Goal: Find specific page/section: Find specific page/section

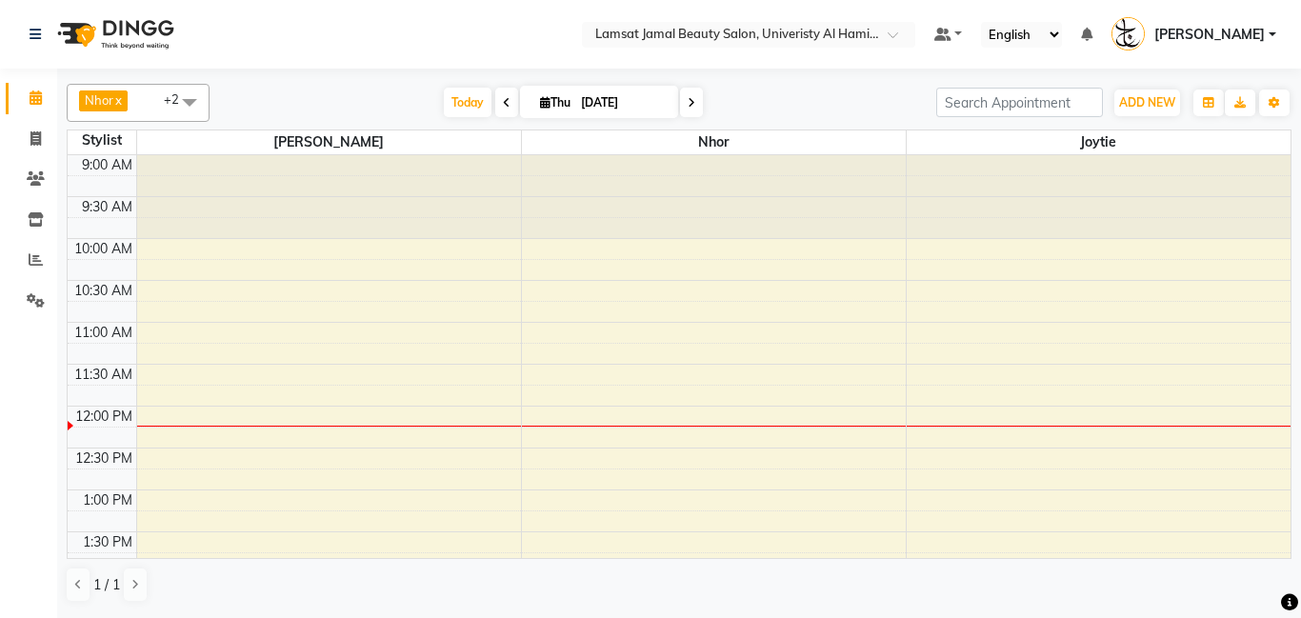
scroll to position [336, 0]
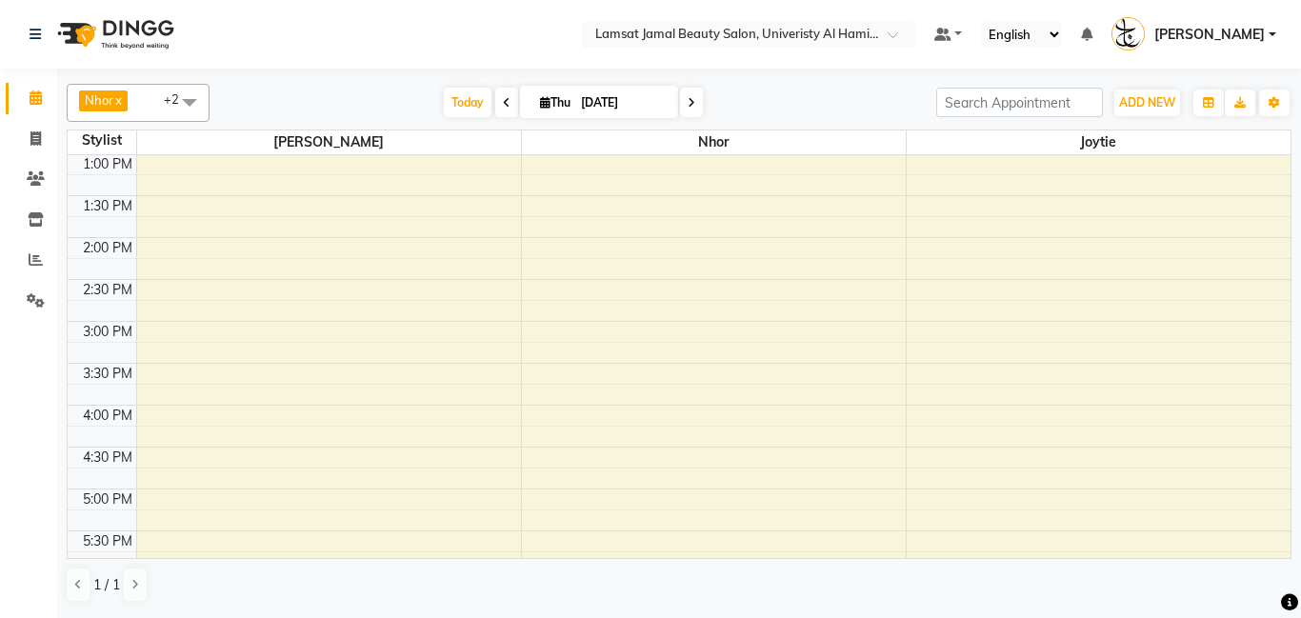
click at [184, 101] on span at bounding box center [190, 102] width 38 height 36
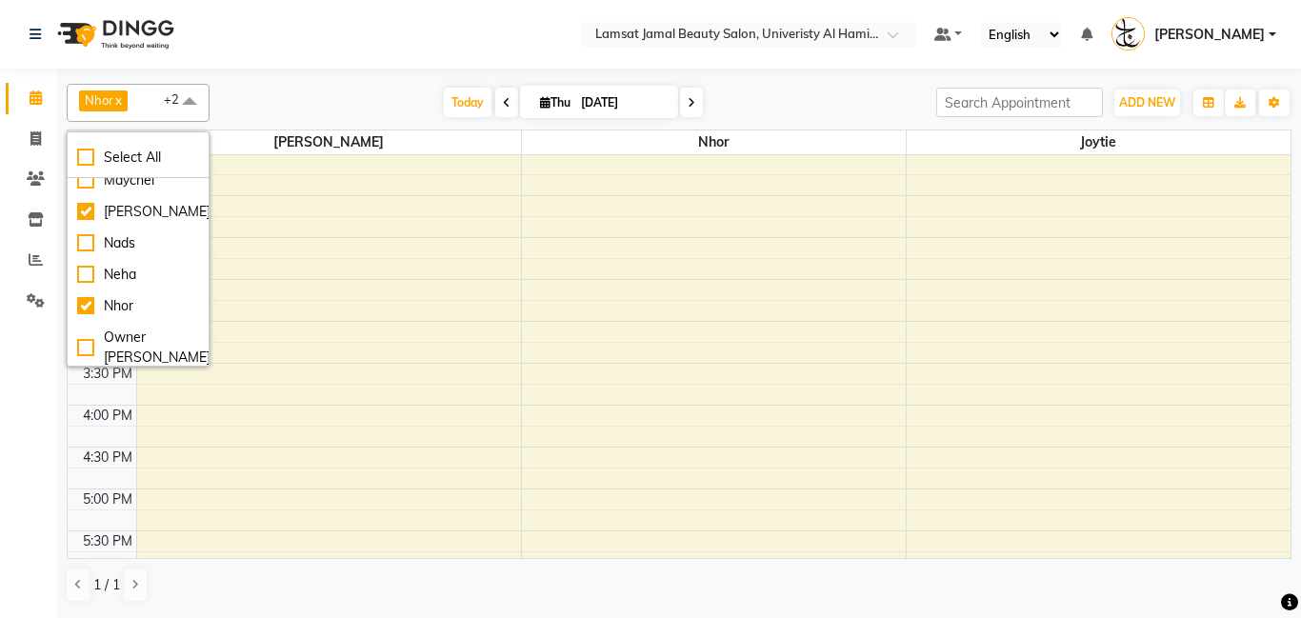
scroll to position [315, 0]
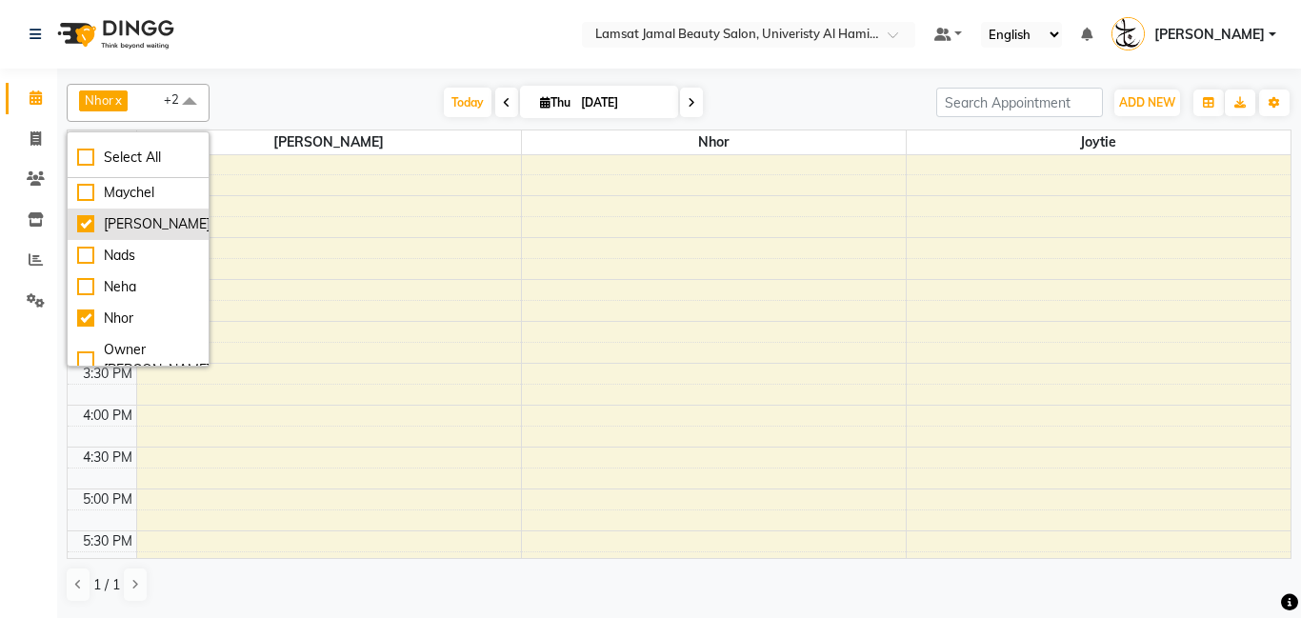
click at [115, 229] on div "[PERSON_NAME]" at bounding box center [138, 224] width 122 height 20
checkbox input "false"
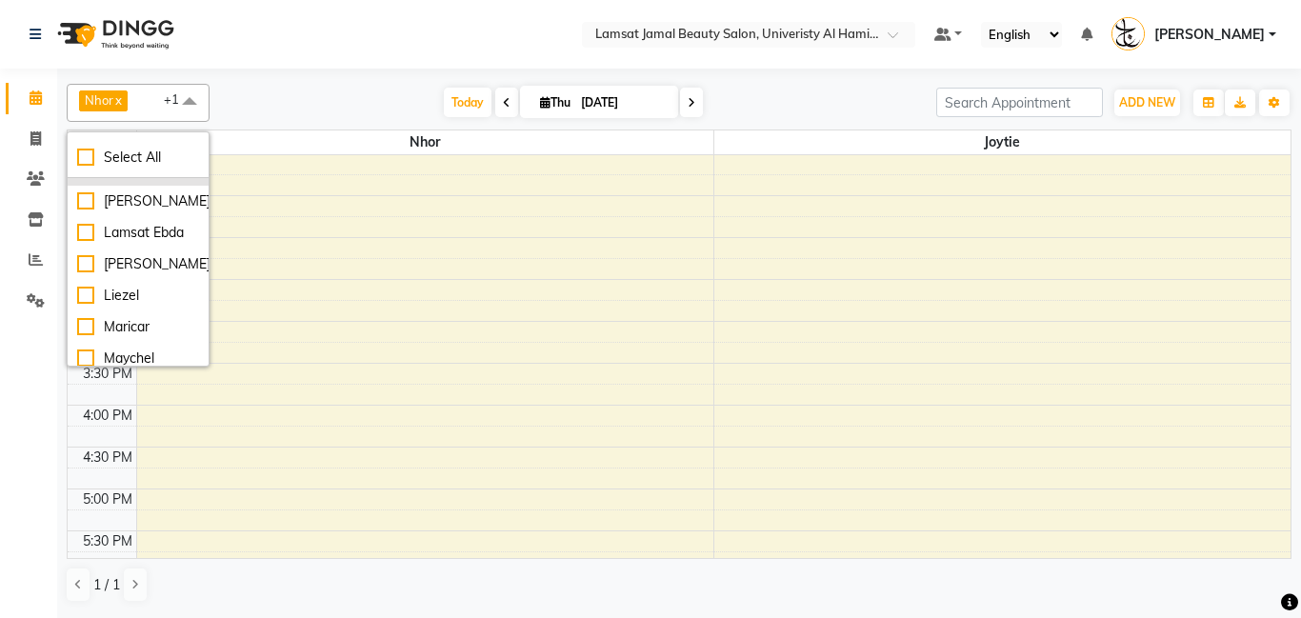
scroll to position [159, 0]
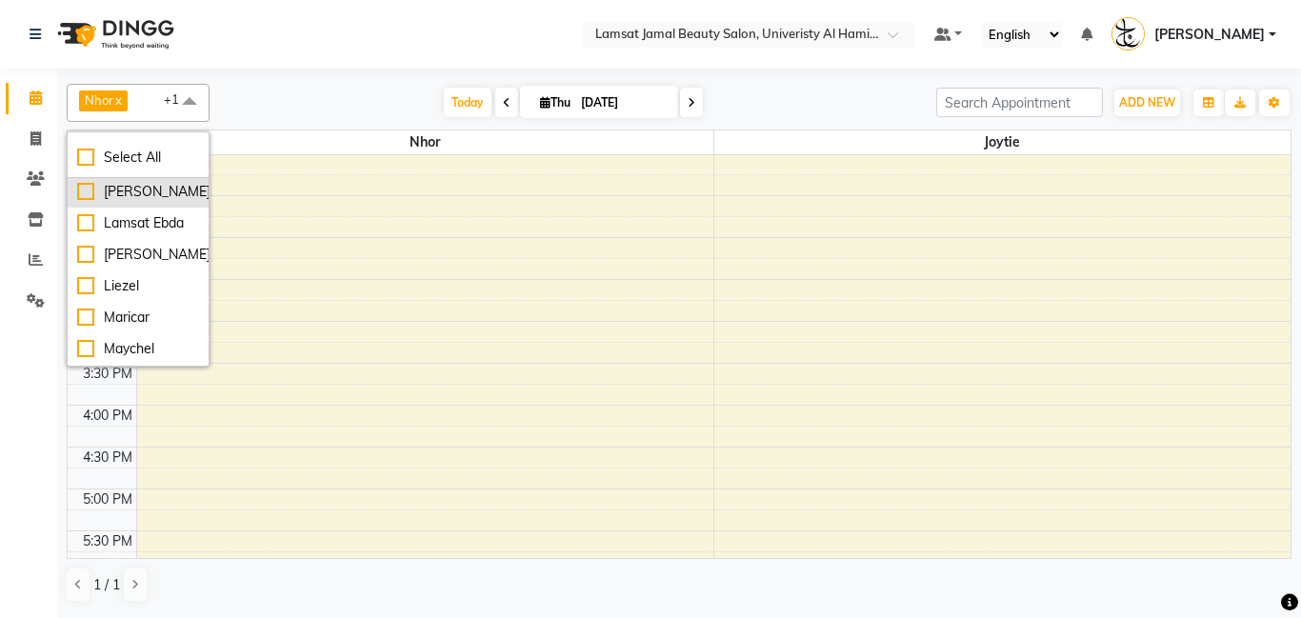
click at [134, 203] on li "[PERSON_NAME]" at bounding box center [138, 191] width 141 height 31
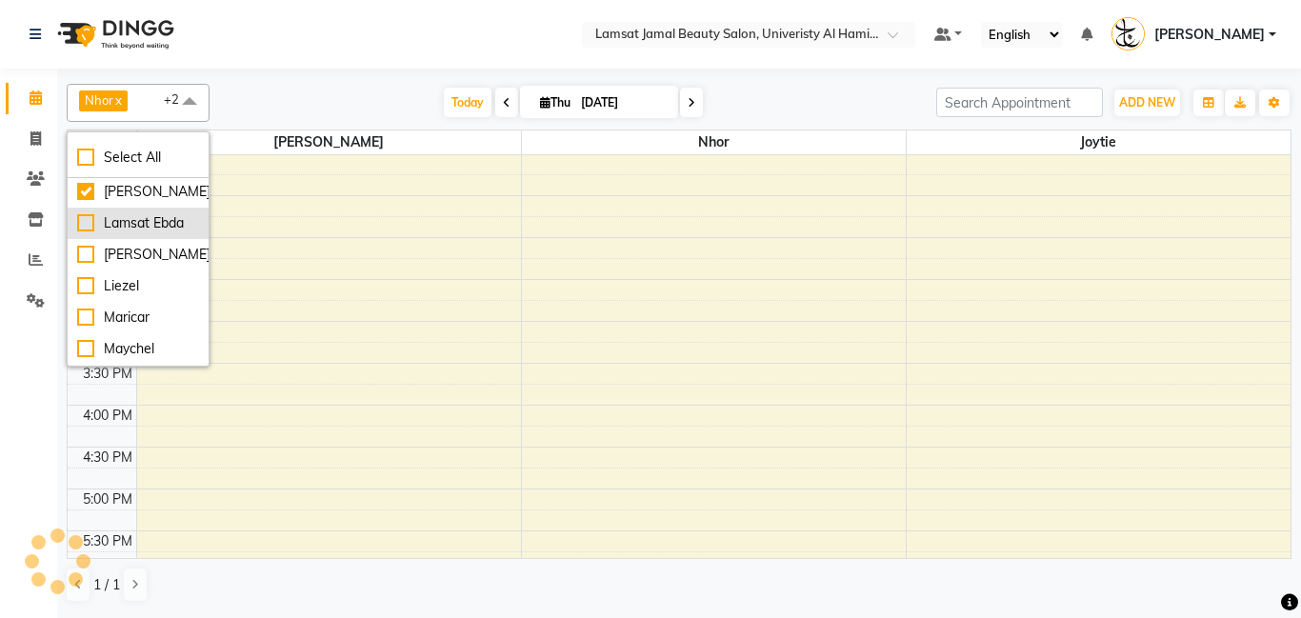
checkbox input "true"
click at [286, 36] on nav "Select Location × Lamsat Jamal Beauty Salon, Univeristy [PERSON_NAME] Default P…" at bounding box center [650, 34] width 1301 height 69
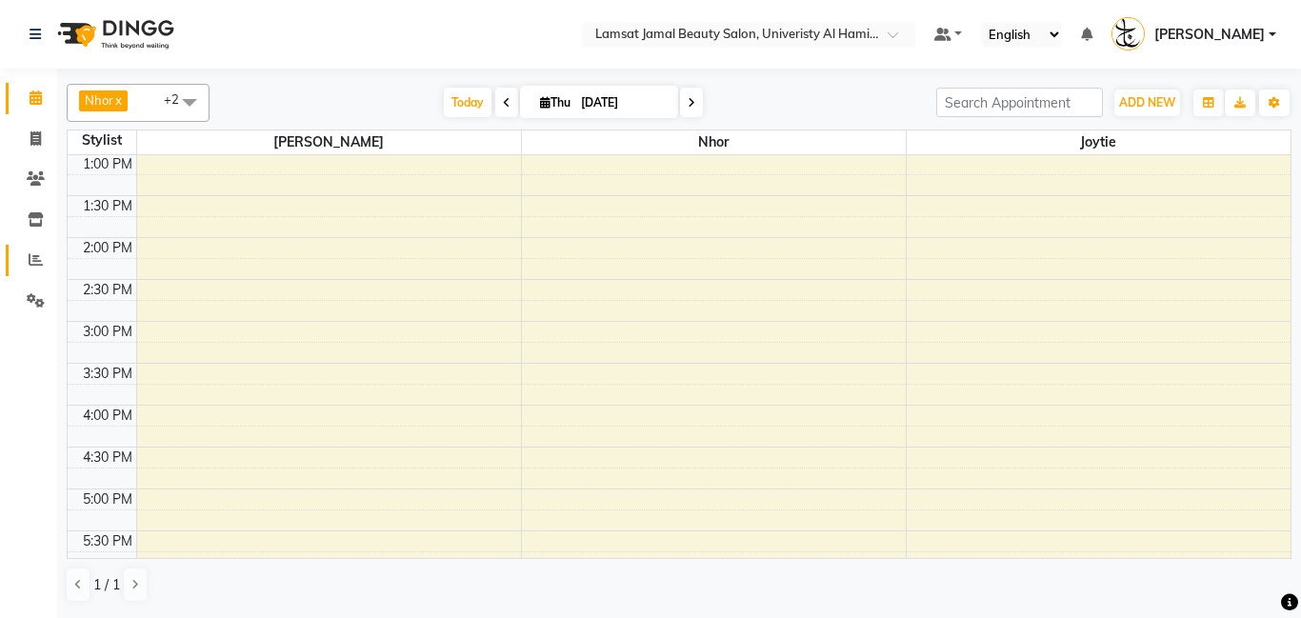
click at [43, 261] on span at bounding box center [35, 261] width 33 height 22
